Goal: Find specific page/section: Find specific page/section

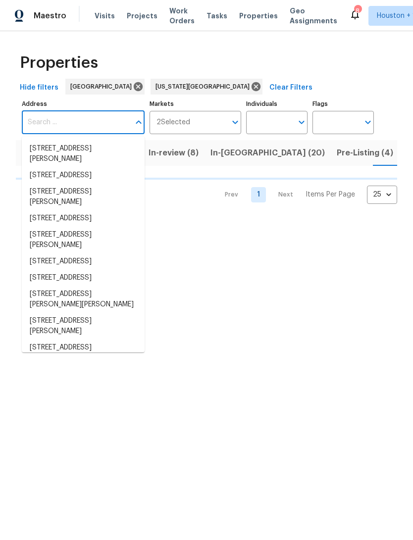
scroll to position [0, 30]
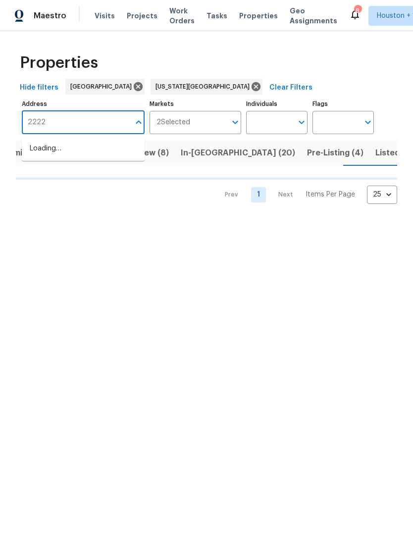
type input "2222"
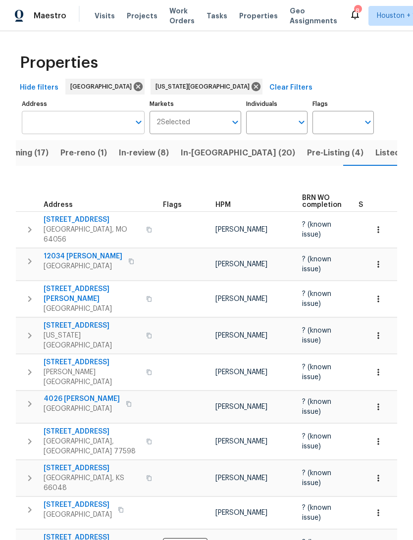
click at [42, 122] on input "Address" at bounding box center [76, 122] width 108 height 23
type input "2222"
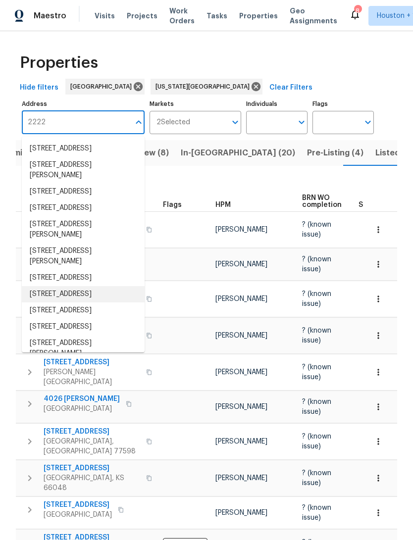
click at [63, 302] on li "2222 Princess Snow Cir Katy TX 77493" at bounding box center [83, 294] width 123 height 16
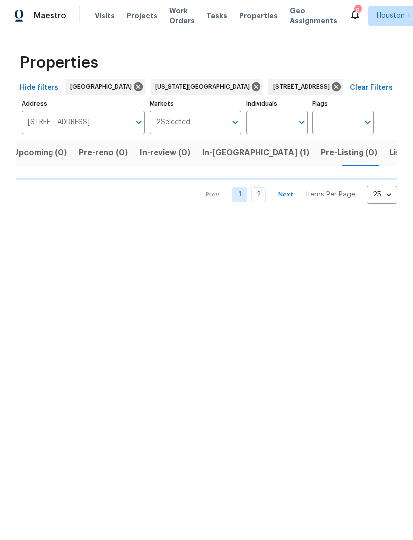
click at [216, 153] on span "In-reno (1)" at bounding box center [255, 153] width 107 height 14
click at [211, 151] on span "In-reno (1)" at bounding box center [255, 153] width 107 height 14
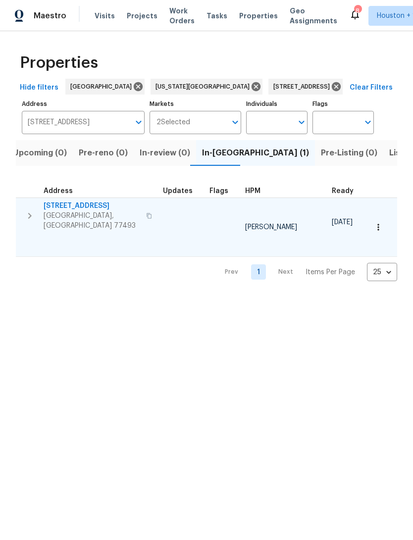
click at [66, 210] on span "2222 Princess Snow Cir" at bounding box center [92, 206] width 97 height 10
click at [378, 224] on icon "button" at bounding box center [377, 227] width 1 height 6
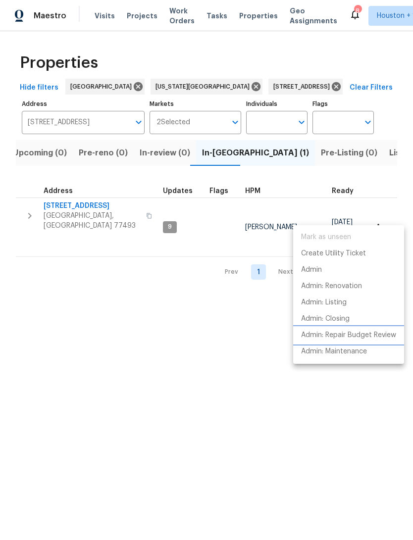
click at [375, 336] on p "Admin: Repair Budget Review" at bounding box center [348, 335] width 95 height 10
click at [85, 207] on div at bounding box center [206, 270] width 413 height 540
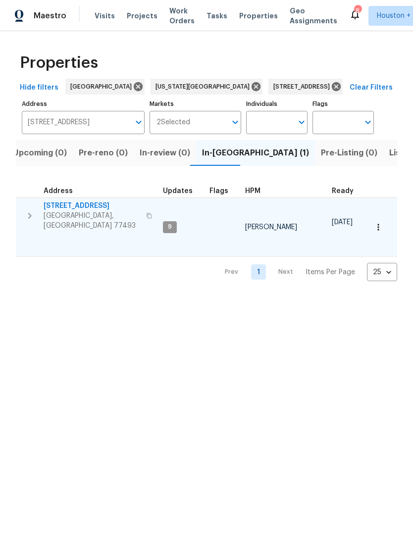
click at [80, 213] on span "Katy, TX 77493" at bounding box center [92, 221] width 97 height 20
click at [378, 220] on button "button" at bounding box center [378, 227] width 22 height 22
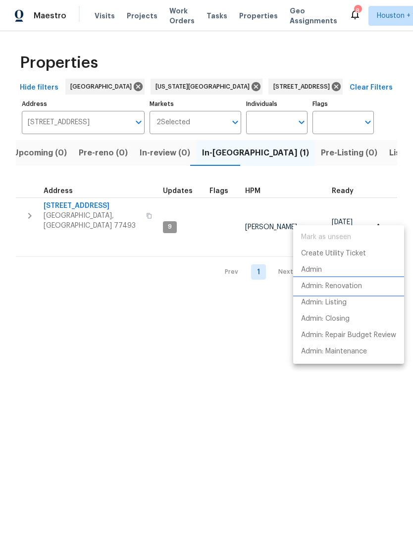
click at [353, 291] on p "Admin: Renovation" at bounding box center [331, 286] width 61 height 10
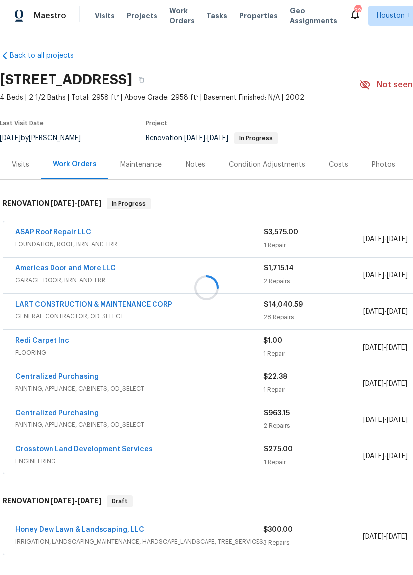
click at [144, 240] on div at bounding box center [206, 287] width 413 height 575
click at [47, 235] on div at bounding box center [206, 287] width 413 height 575
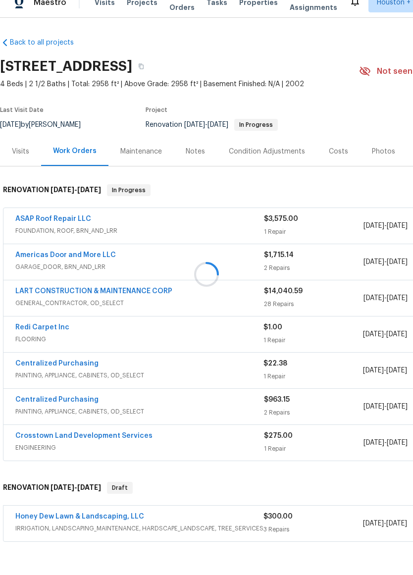
scroll to position [24, 0]
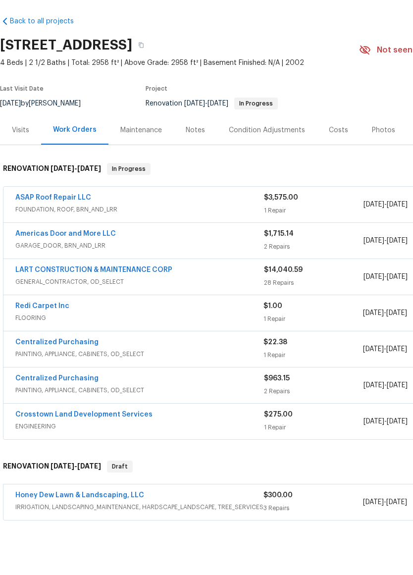
click at [134, 239] on span "FOUNDATION, ROOF, BRN_AND_LRR" at bounding box center [139, 244] width 248 height 10
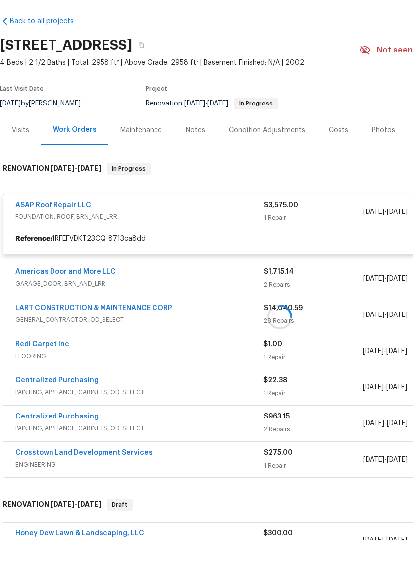
click at [41, 188] on div at bounding box center [279, 352] width 559 height 328
click at [46, 188] on div at bounding box center [279, 352] width 559 height 328
click at [196, 160] on div "Notes" at bounding box center [195, 165] width 19 height 10
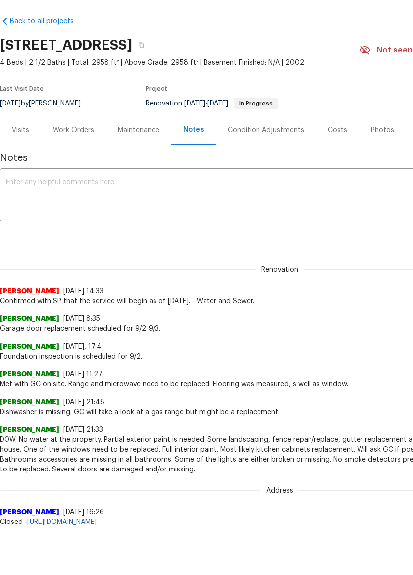
click at [76, 150] on div "Work Orders" at bounding box center [73, 164] width 65 height 29
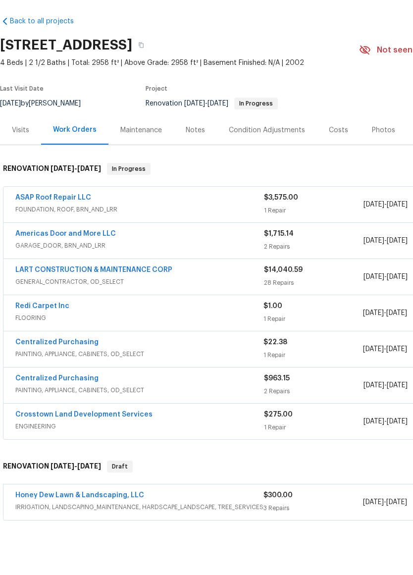
click at [161, 239] on span "FOUNDATION, ROOF, BRN_AND_LRR" at bounding box center [139, 244] width 248 height 10
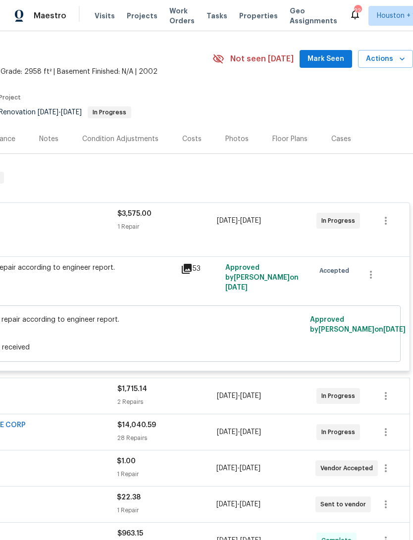
scroll to position [26, 147]
click at [188, 263] on icon at bounding box center [187, 269] width 12 height 12
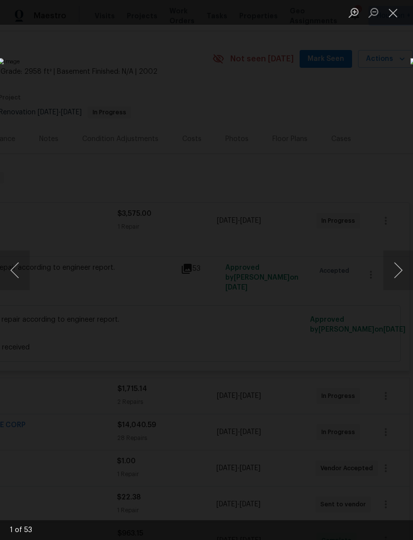
click at [321, 251] on img "Lightbox" at bounding box center [160, 270] width 324 height 424
click at [321, 256] on img "Lightbox" at bounding box center [160, 270] width 324 height 424
click at [394, 11] on button "Close lightbox" at bounding box center [393, 12] width 20 height 17
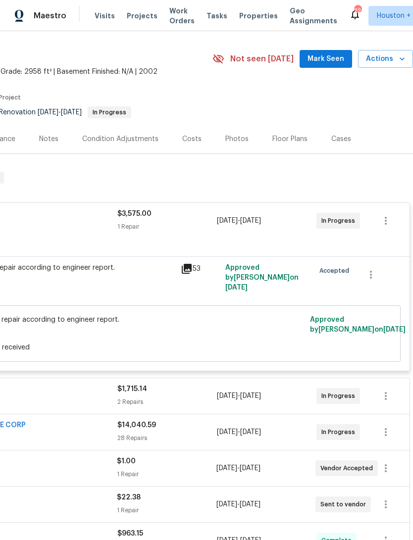
click at [128, 263] on div "Foundation repair according to engineer report." at bounding box center [66, 268] width 217 height 10
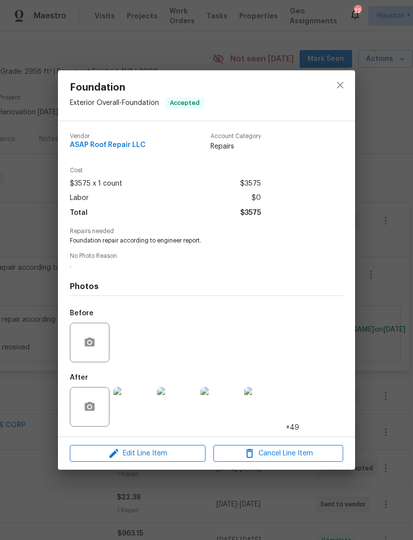
click at [134, 412] on img at bounding box center [133, 407] width 40 height 40
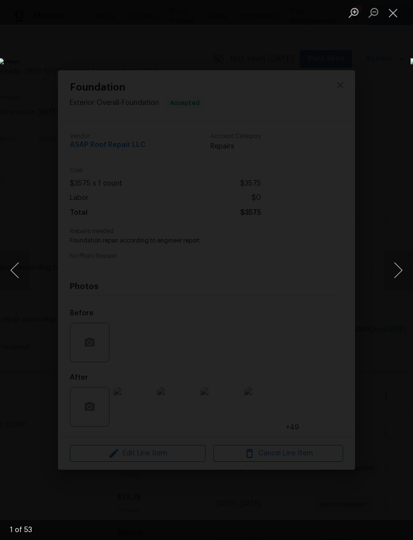
click at [321, 244] on img "Lightbox" at bounding box center [160, 270] width 324 height 424
click at [390, 18] on button "Close lightbox" at bounding box center [393, 12] width 20 height 17
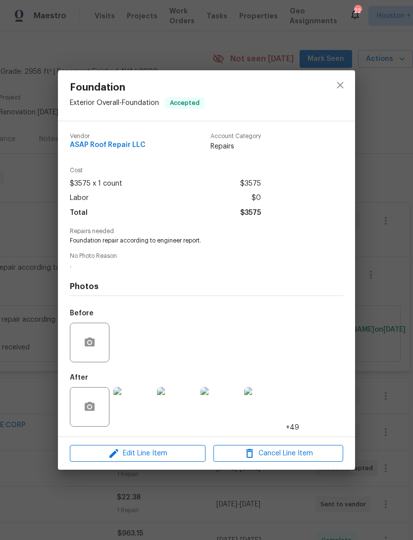
click at [185, 403] on img at bounding box center [177, 407] width 40 height 40
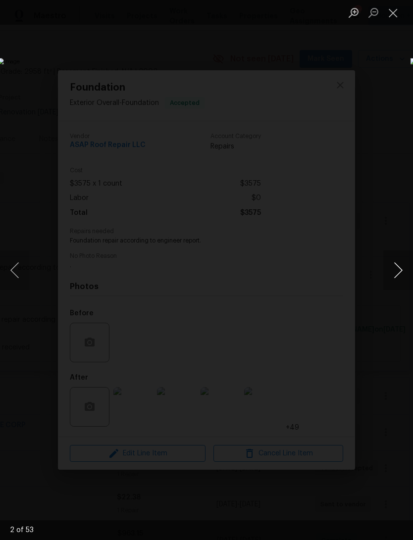
click at [393, 273] on button "Next image" at bounding box center [398, 270] width 30 height 40
click at [394, 273] on button "Next image" at bounding box center [398, 270] width 30 height 40
click at [395, 273] on button "Next image" at bounding box center [398, 270] width 30 height 40
click at [398, 266] on button "Next image" at bounding box center [398, 270] width 30 height 40
click at [402, 270] on button "Next image" at bounding box center [398, 270] width 30 height 40
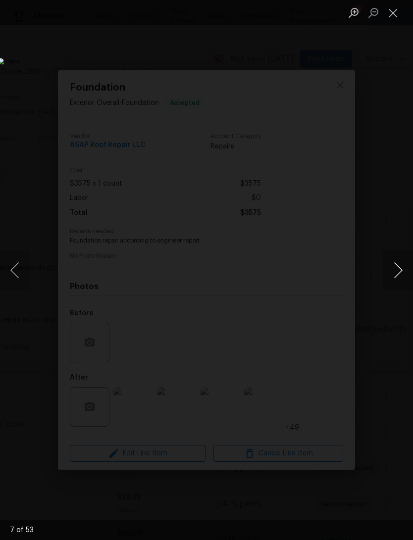
click at [401, 261] on button "Next image" at bounding box center [398, 270] width 30 height 40
click at [396, 258] on button "Next image" at bounding box center [398, 270] width 30 height 40
click at [396, 14] on button "Close lightbox" at bounding box center [393, 12] width 20 height 17
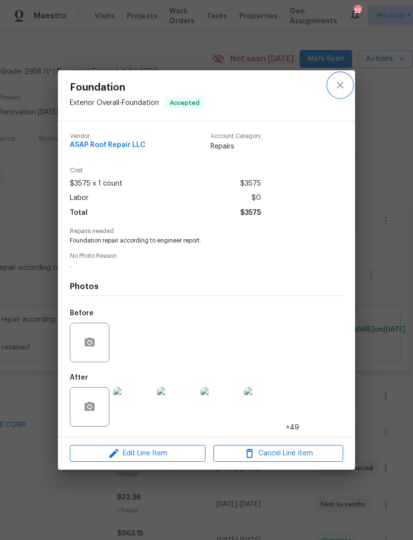
click at [335, 87] on icon "close" at bounding box center [340, 85] width 12 height 12
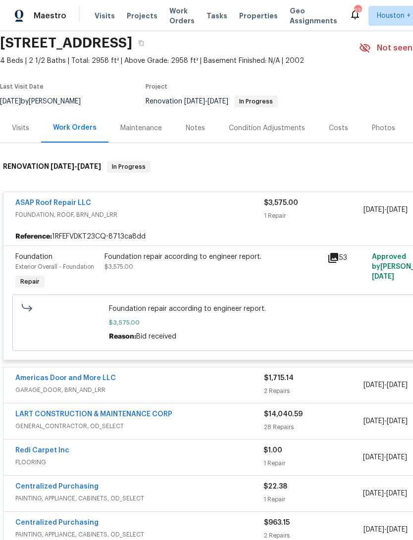
scroll to position [37, 0]
click at [195, 123] on div "Notes" at bounding box center [195, 128] width 19 height 10
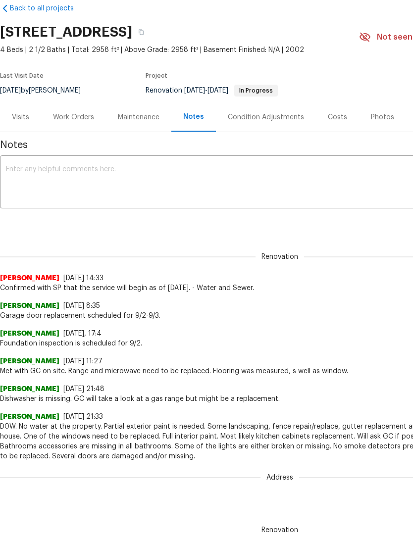
scroll to position [48, 0]
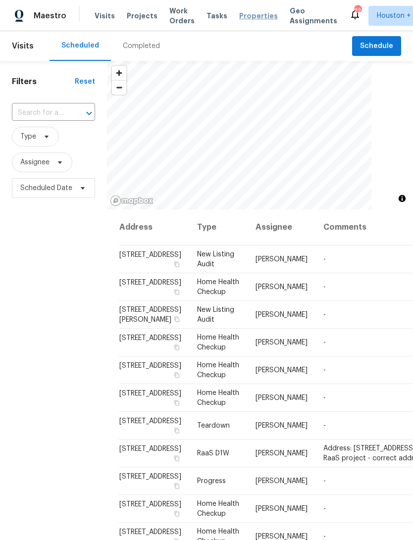
click at [244, 12] on span "Properties" at bounding box center [258, 16] width 39 height 10
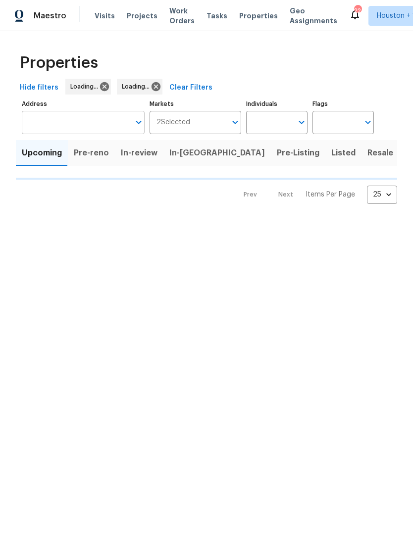
click at [51, 117] on input "Address" at bounding box center [76, 122] width 108 height 23
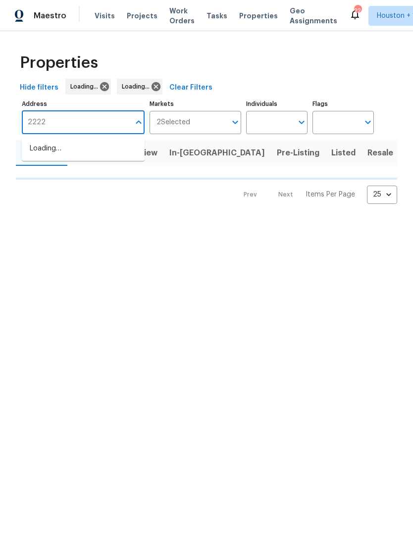
type input "2222"
